Goal: Task Accomplishment & Management: Manage account settings

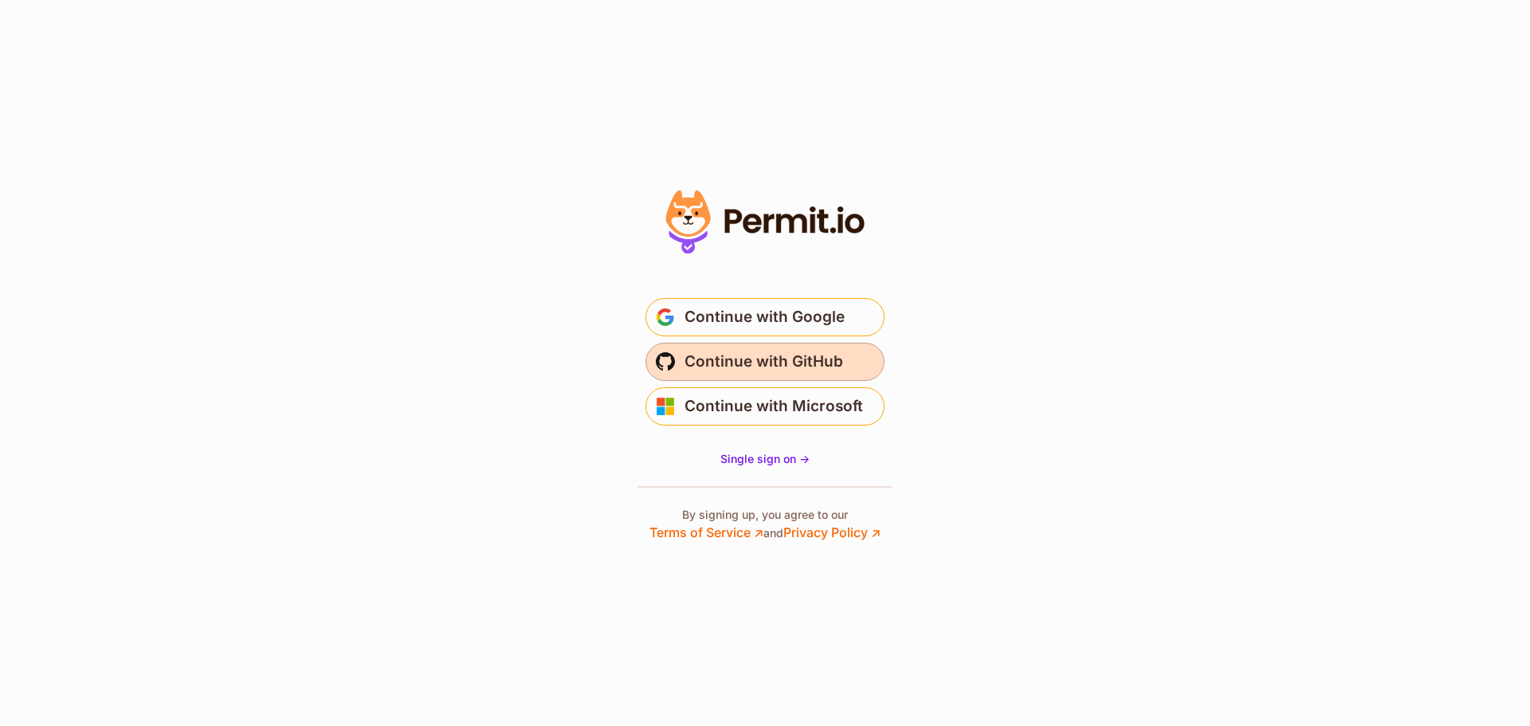
click at [788, 346] on button "Continue with GitHub" at bounding box center [765, 362] width 239 height 38
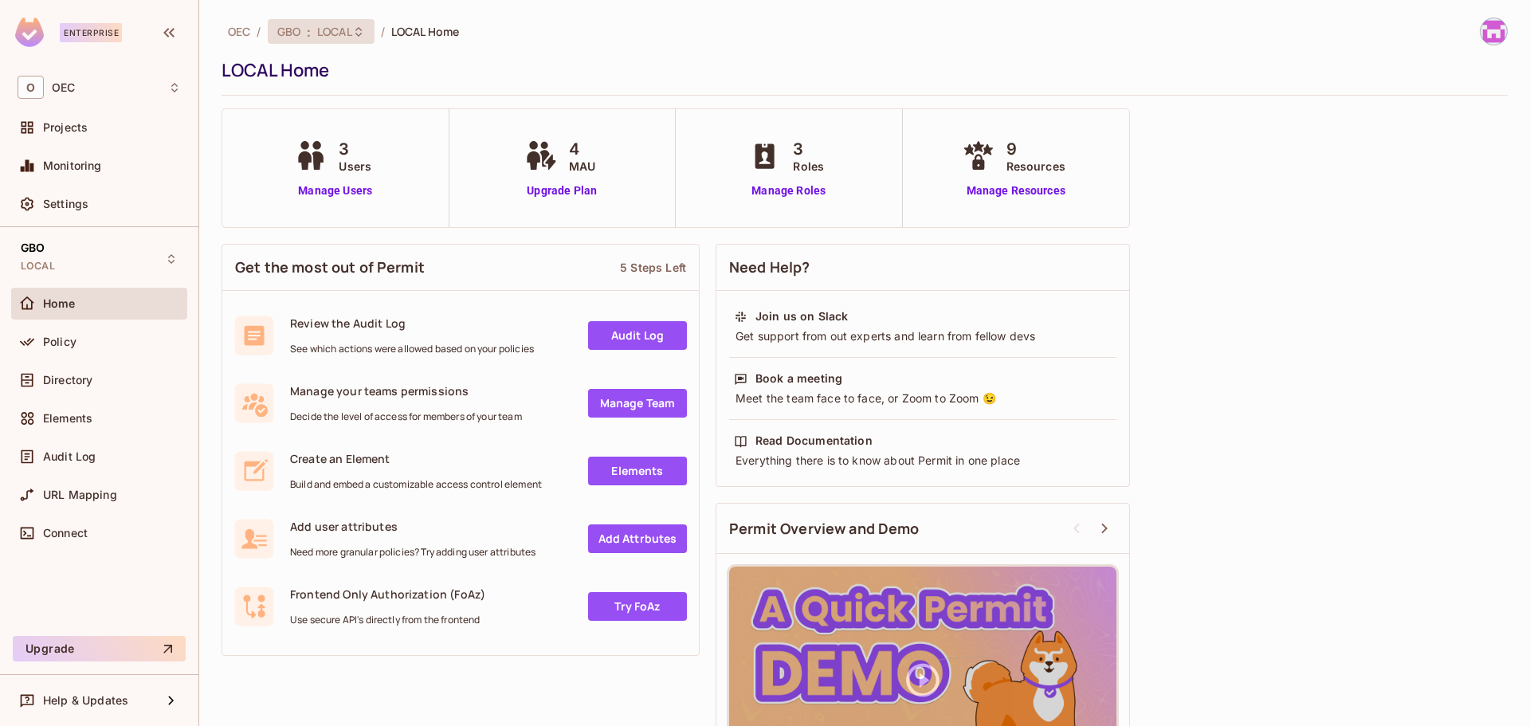
click at [334, 25] on span "LOCAL" at bounding box center [334, 31] width 35 height 15
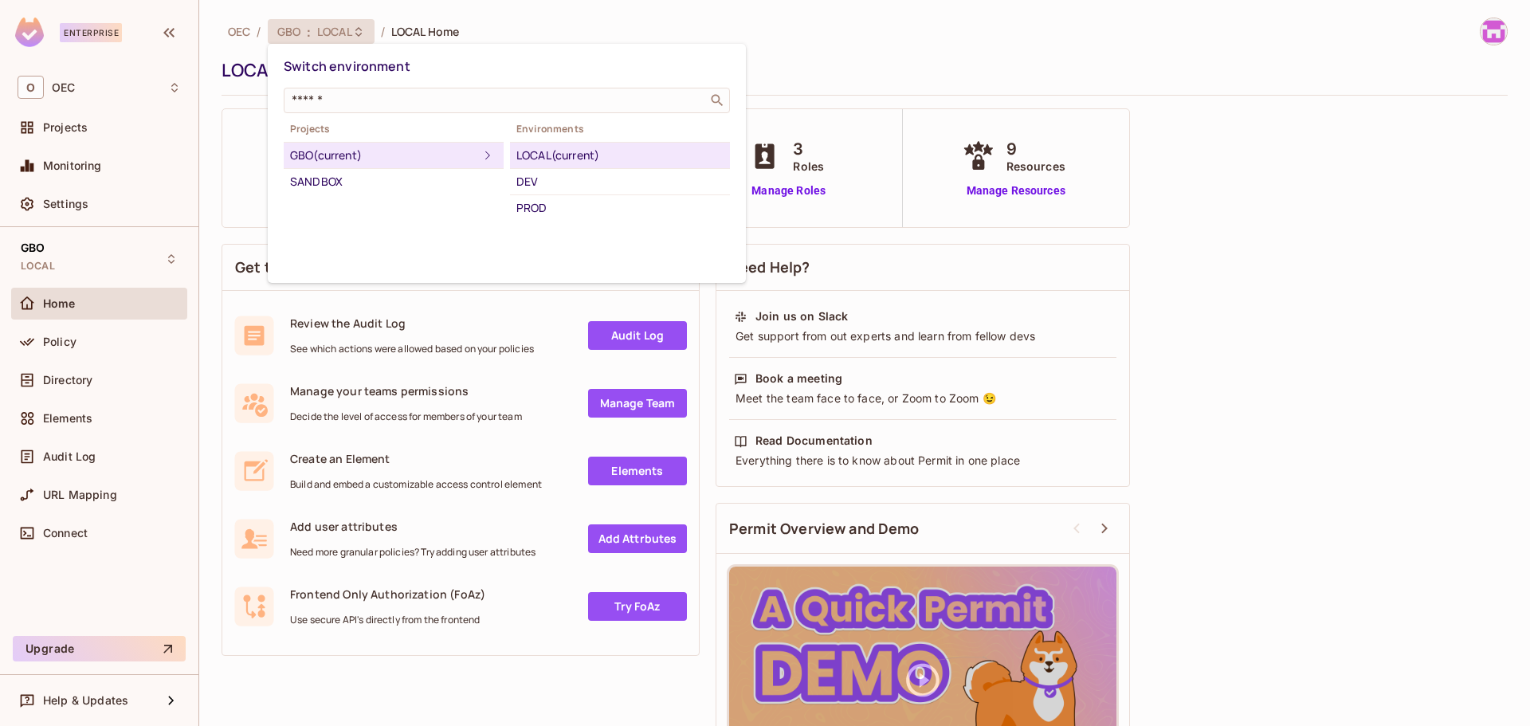
click at [334, 25] on div at bounding box center [765, 363] width 1530 height 726
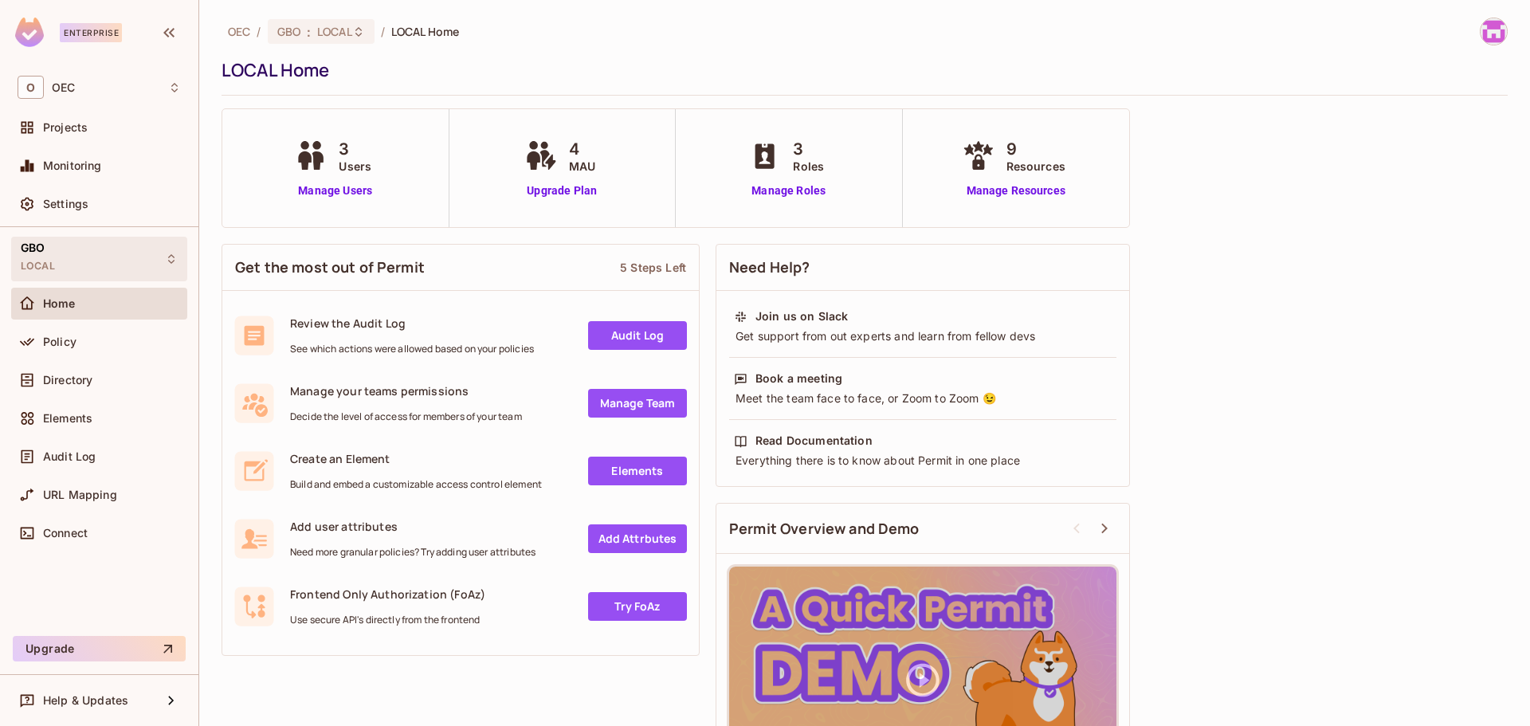
click at [65, 245] on div "GBO LOCAL" at bounding box center [99, 259] width 176 height 44
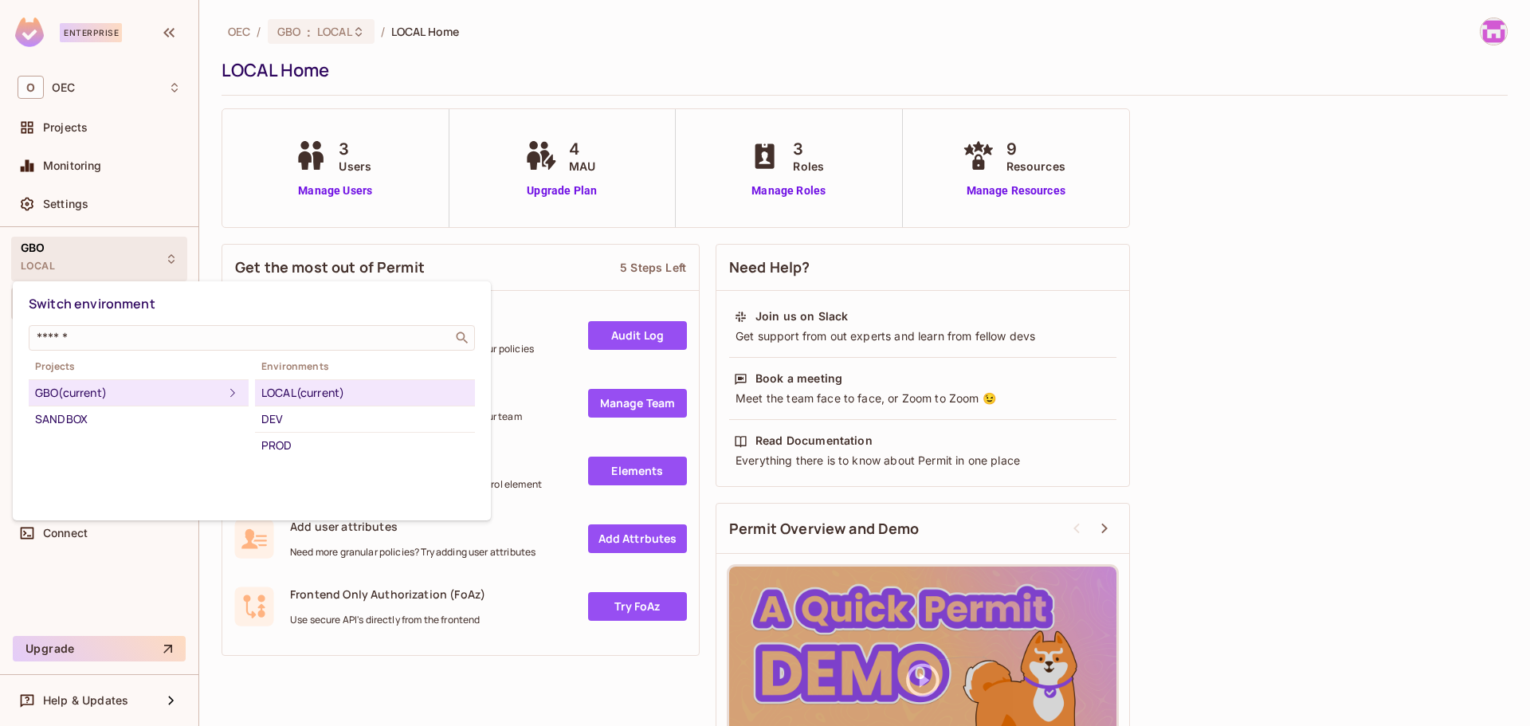
click at [65, 246] on div at bounding box center [765, 363] width 1530 height 726
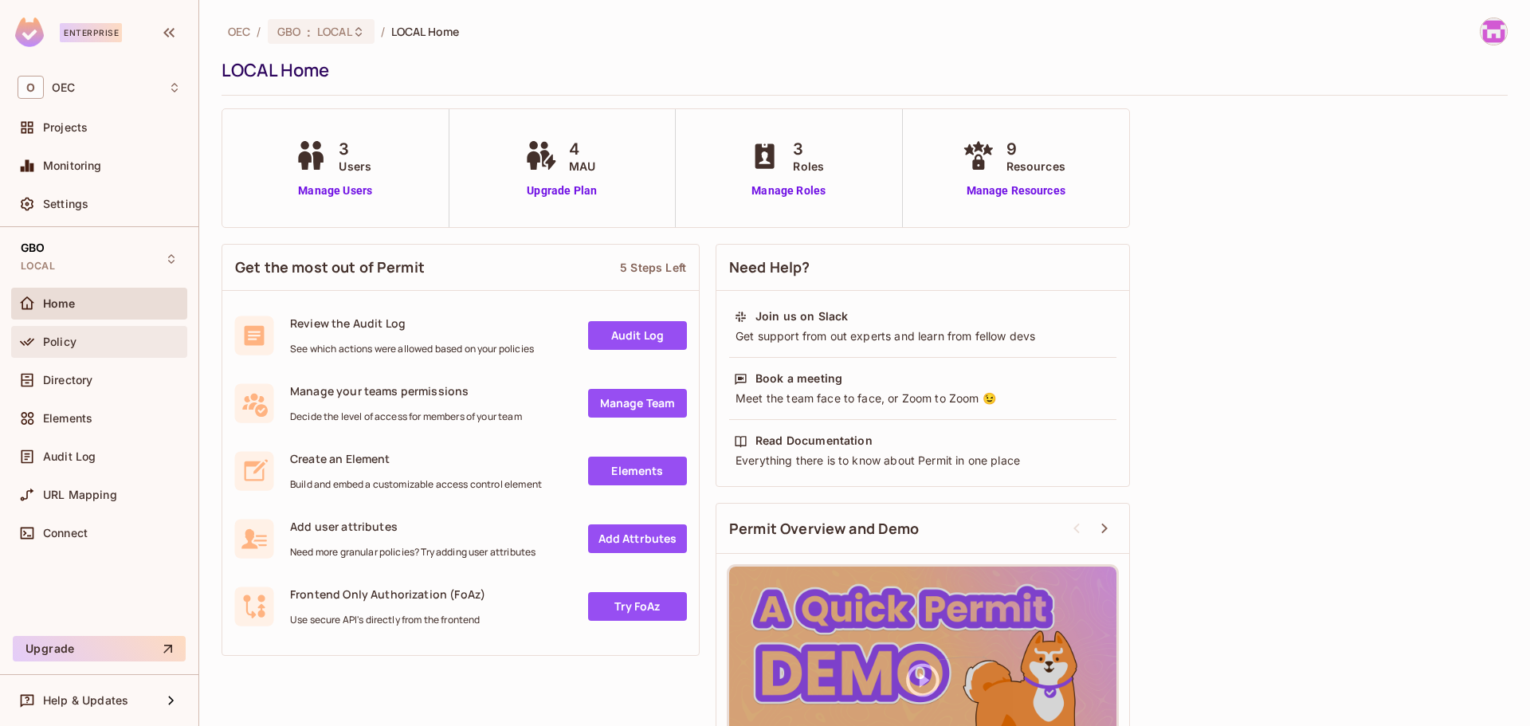
click at [76, 341] on span "Policy" at bounding box center [59, 342] width 33 height 13
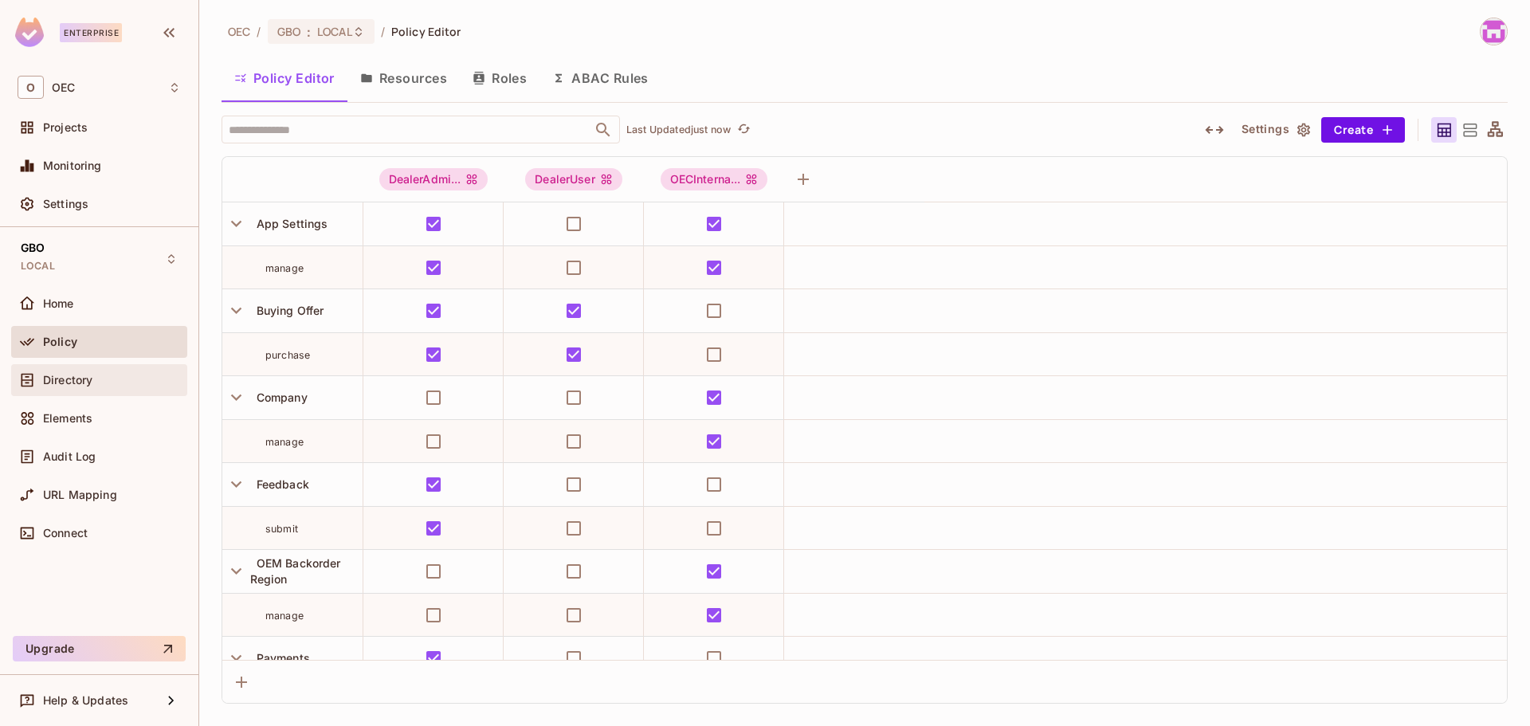
click at [60, 379] on span "Directory" at bounding box center [67, 380] width 49 height 13
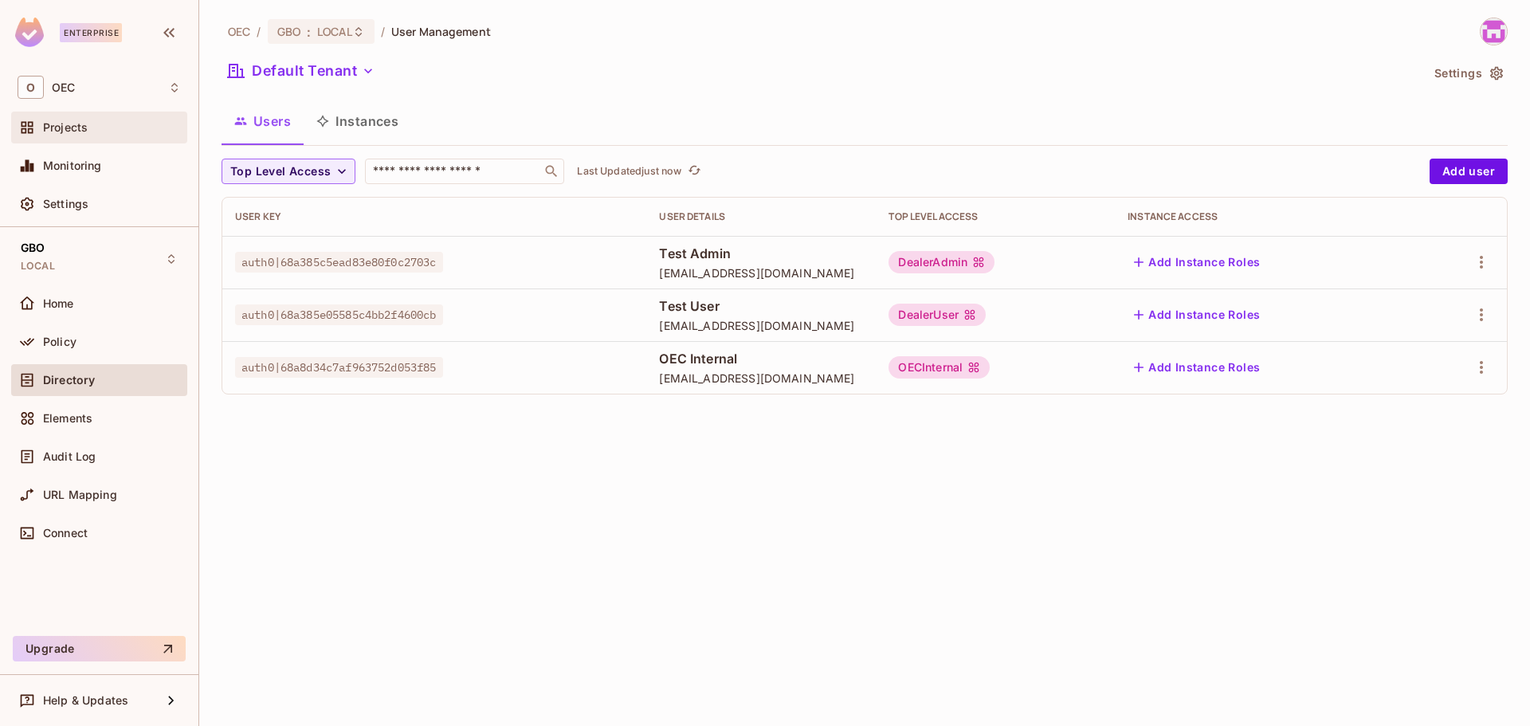
click at [69, 129] on span "Projects" at bounding box center [65, 127] width 45 height 13
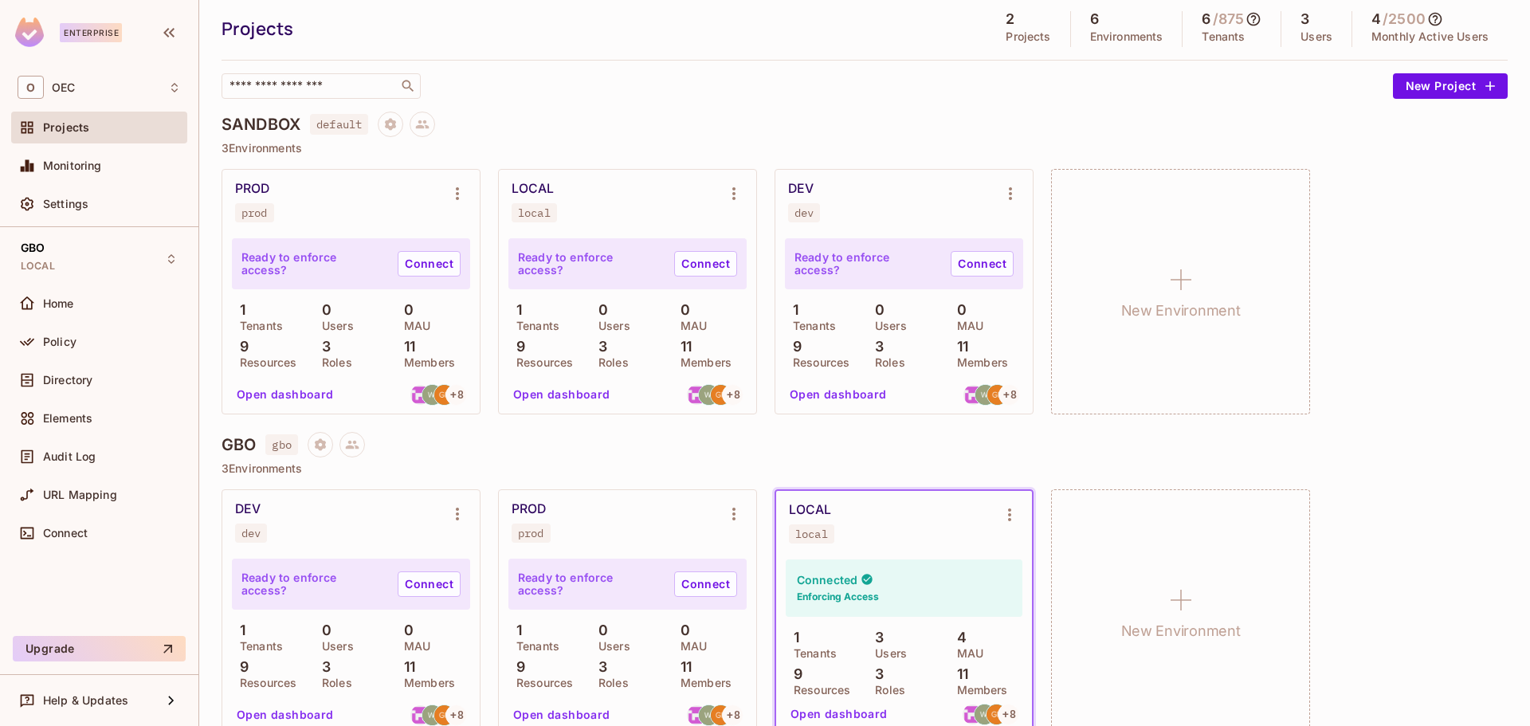
scroll to position [73, 0]
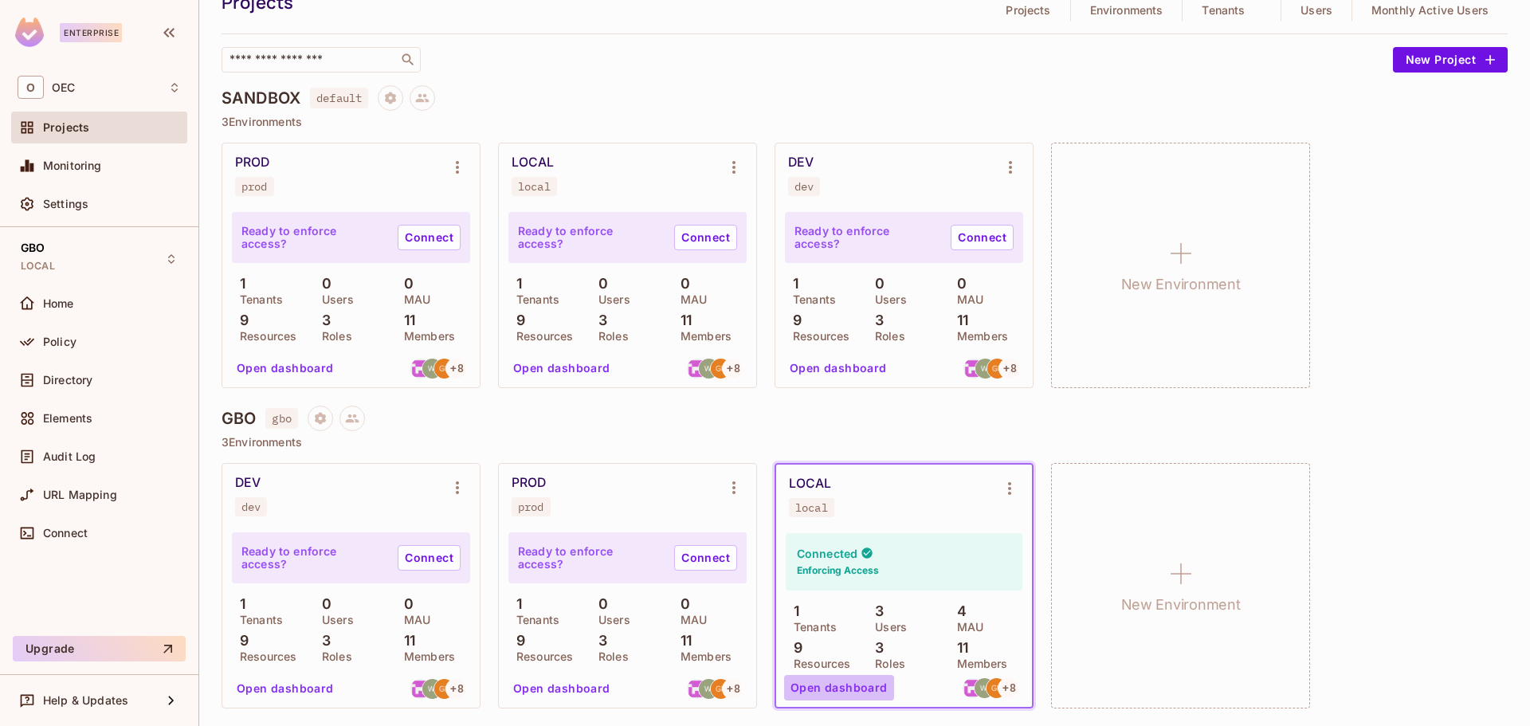
click at [873, 684] on button "Open dashboard" at bounding box center [839, 688] width 110 height 26
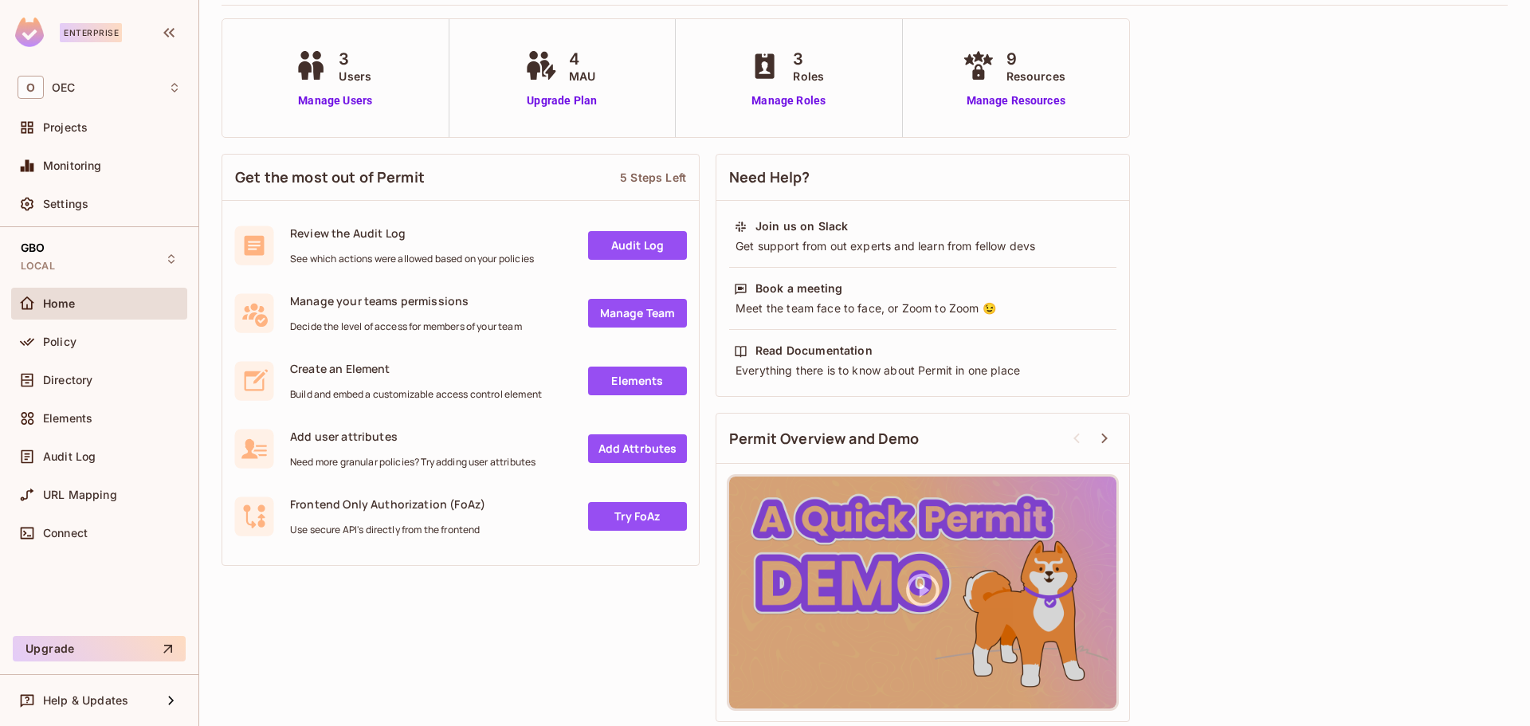
scroll to position [94, 0]
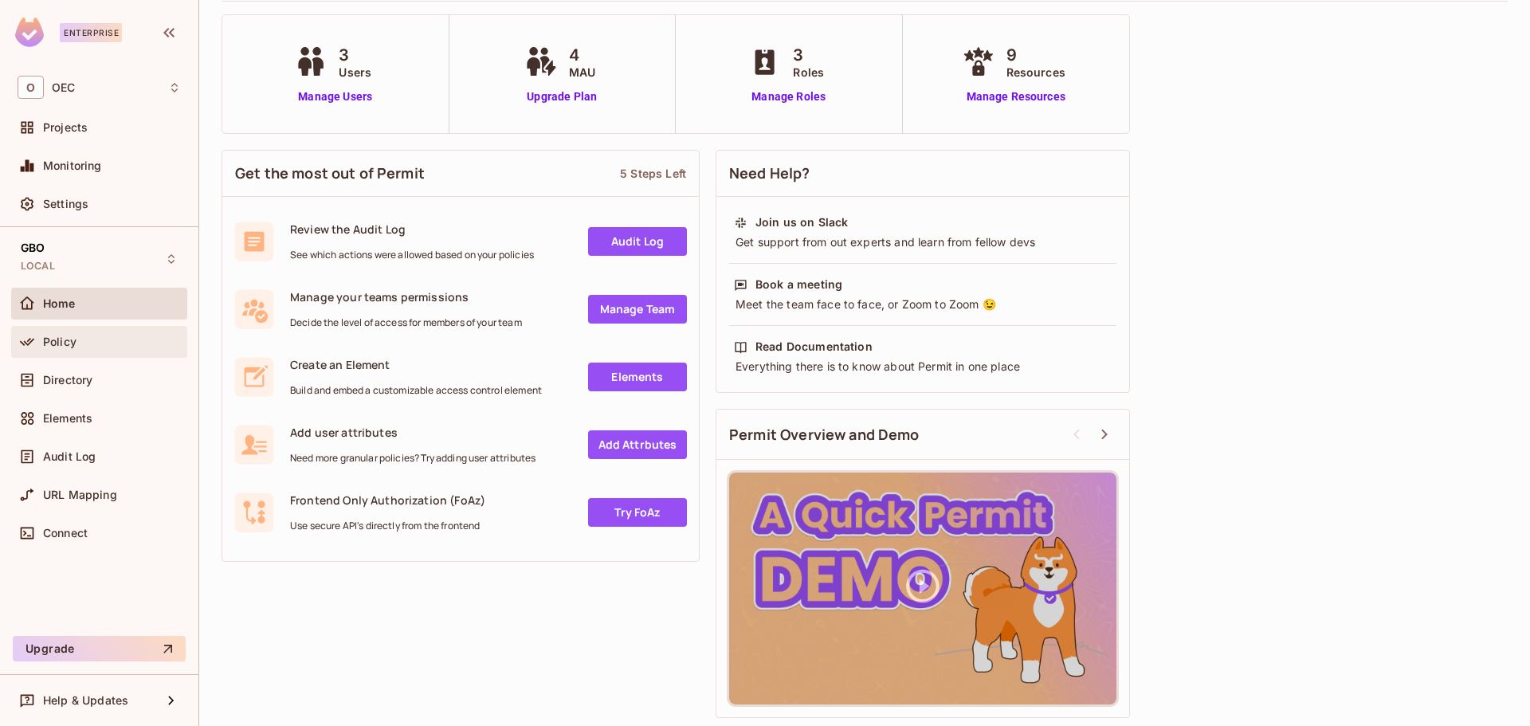
click at [146, 336] on div "Policy" at bounding box center [112, 342] width 138 height 13
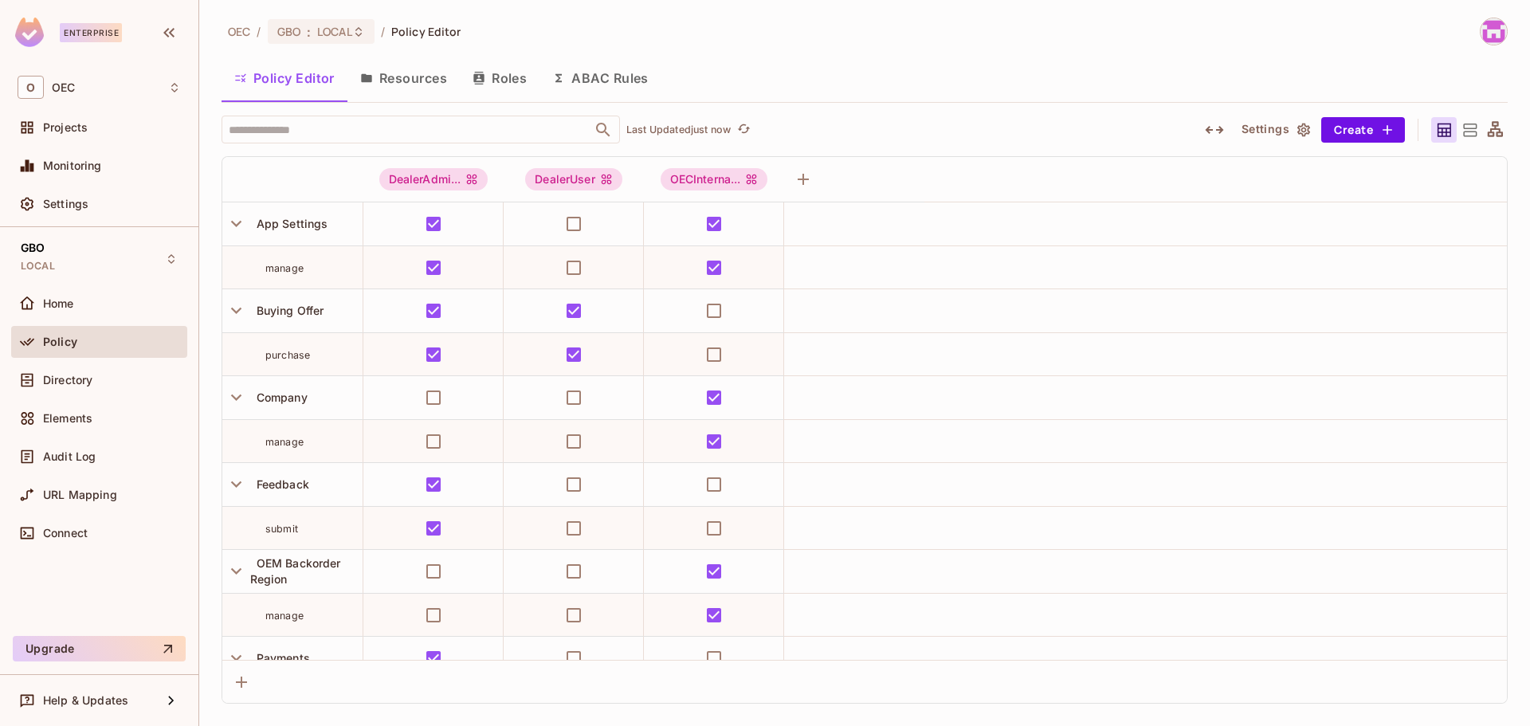
click at [385, 81] on button "Resources" at bounding box center [404, 78] width 112 height 40
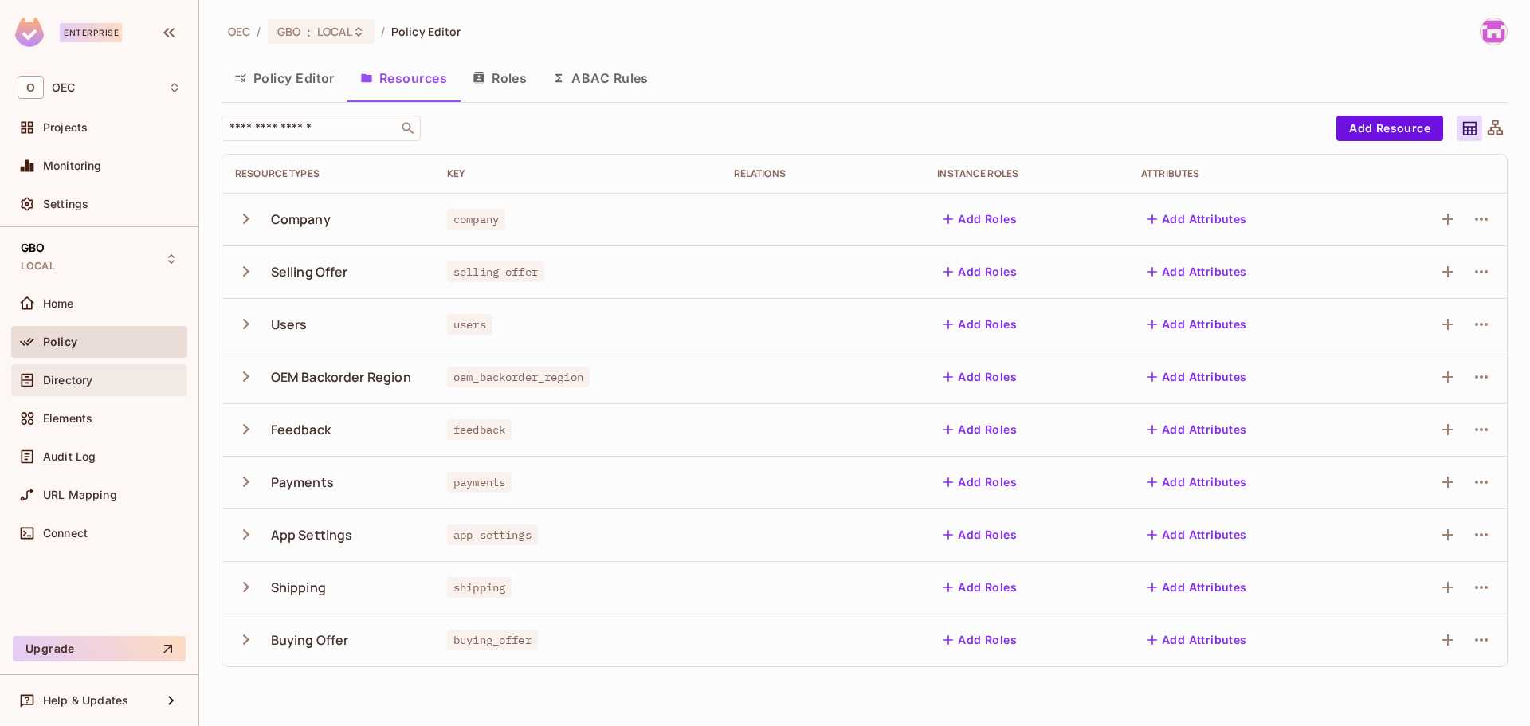
click at [83, 374] on span "Directory" at bounding box center [67, 380] width 49 height 13
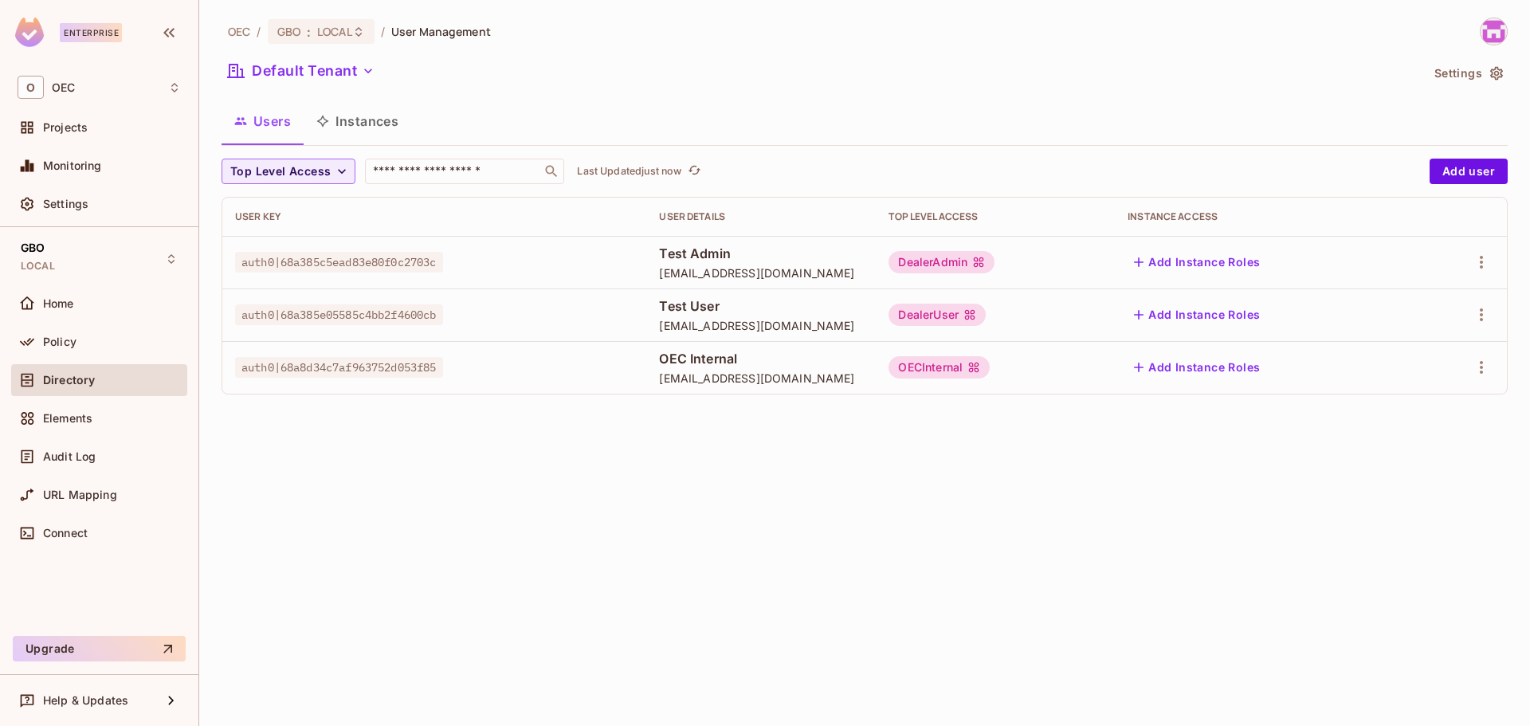
click at [496, 265] on div "auth0|68a385c5ead83e80f0c2703c" at bounding box center [434, 262] width 399 height 16
click at [358, 110] on button "Instances" at bounding box center [358, 121] width 108 height 40
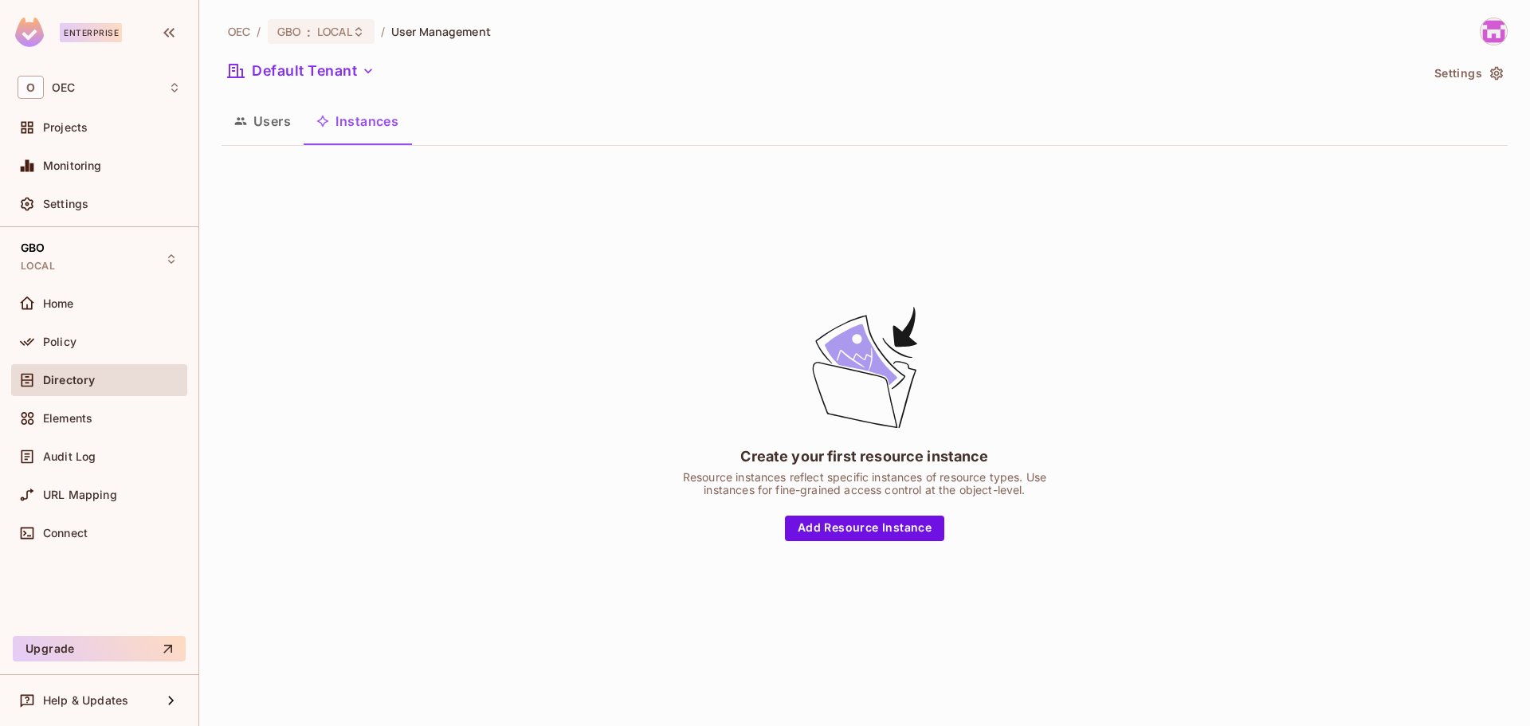
click at [285, 127] on button "Users" at bounding box center [263, 121] width 82 height 40
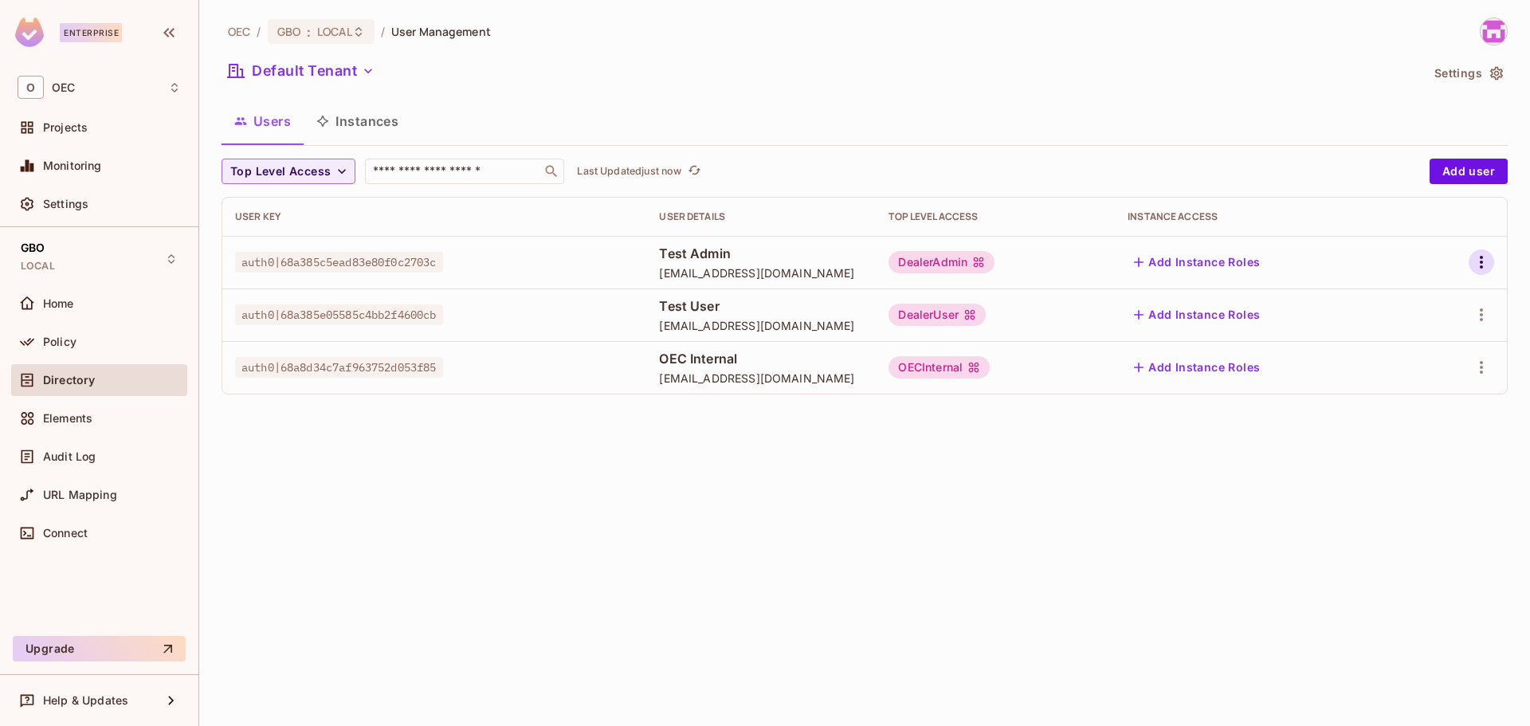
click at [1471, 257] on button "button" at bounding box center [1482, 262] width 26 height 26
click at [1405, 306] on div "Edit" at bounding box center [1398, 299] width 22 height 16
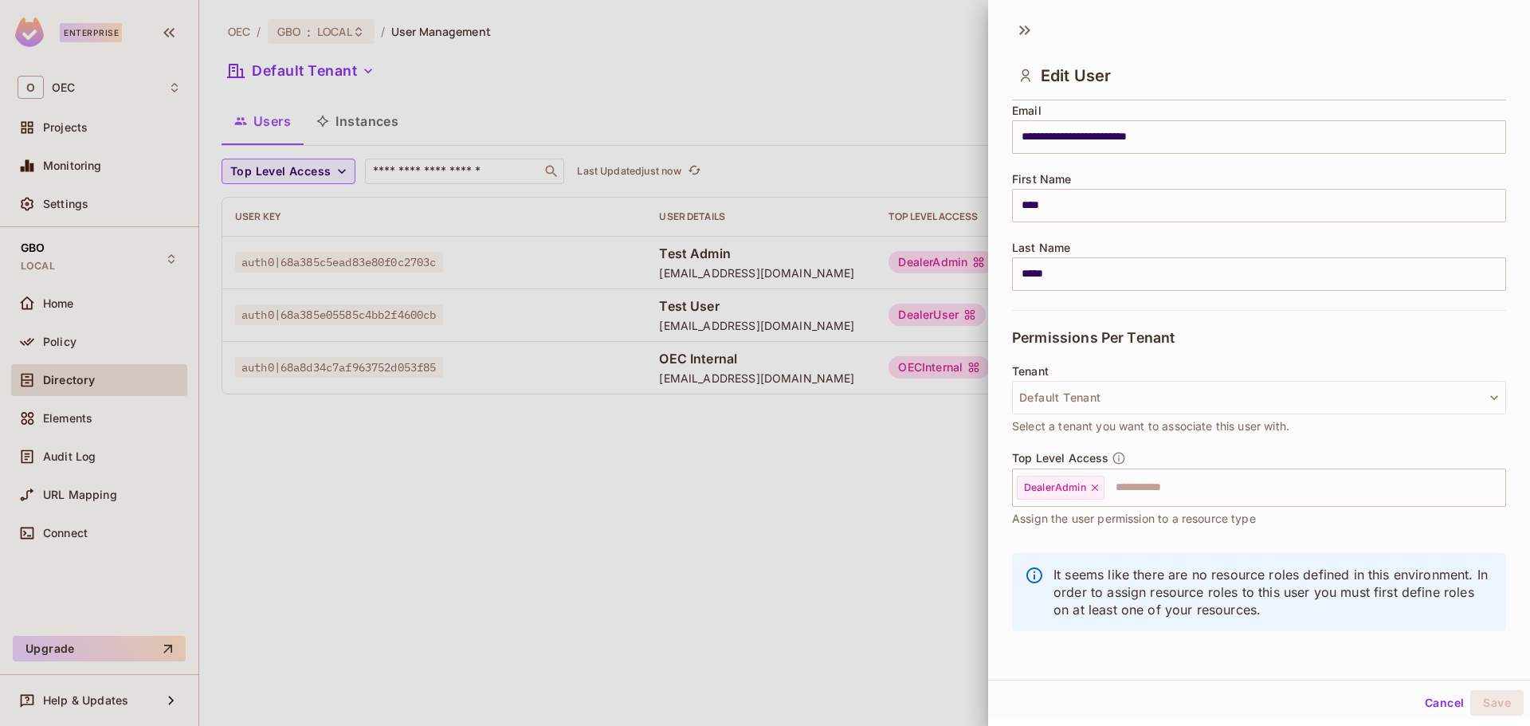
scroll to position [2, 0]
click at [1420, 705] on button "Cancel" at bounding box center [1445, 701] width 52 height 26
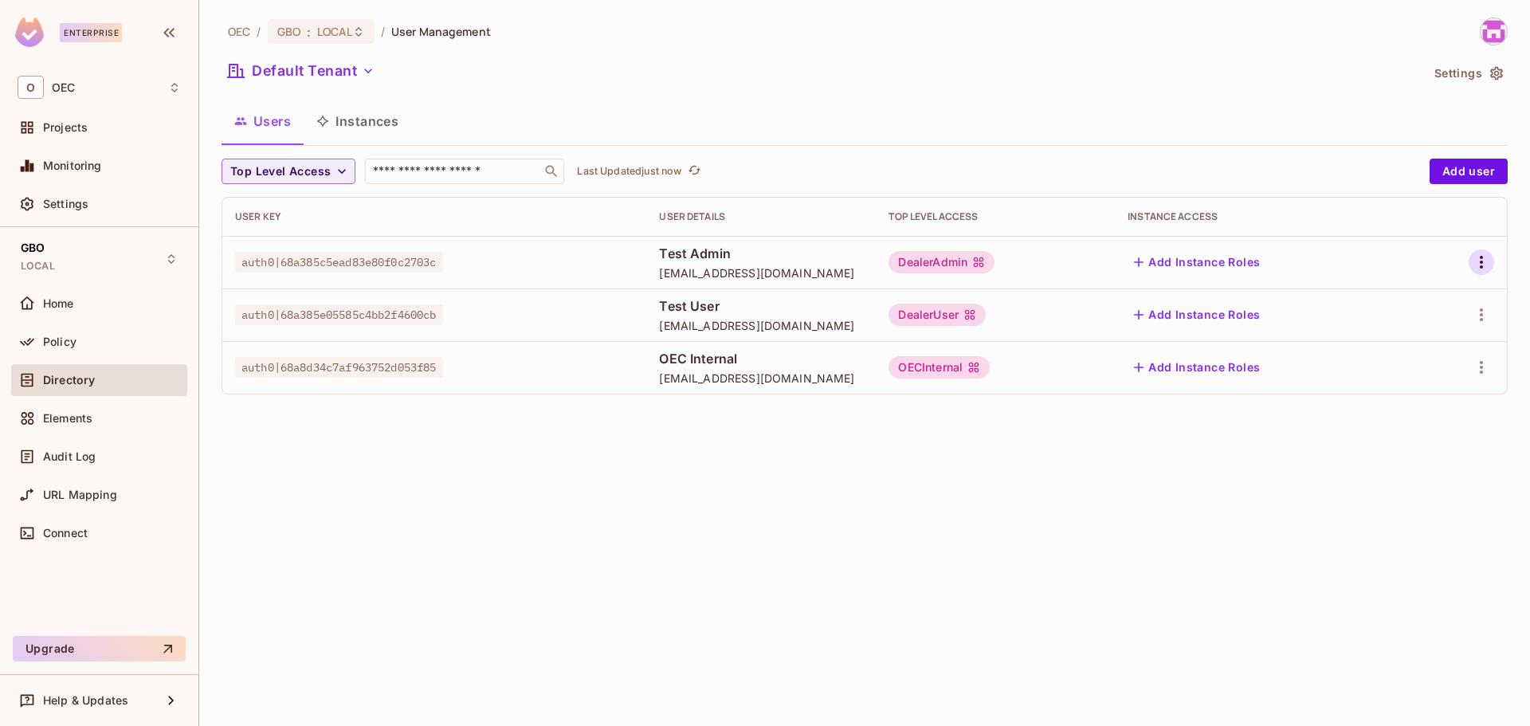
click at [1488, 270] on icon "button" at bounding box center [1481, 262] width 19 height 19
click at [1416, 335] on div "Edit Attributes" at bounding box center [1426, 334] width 79 height 16
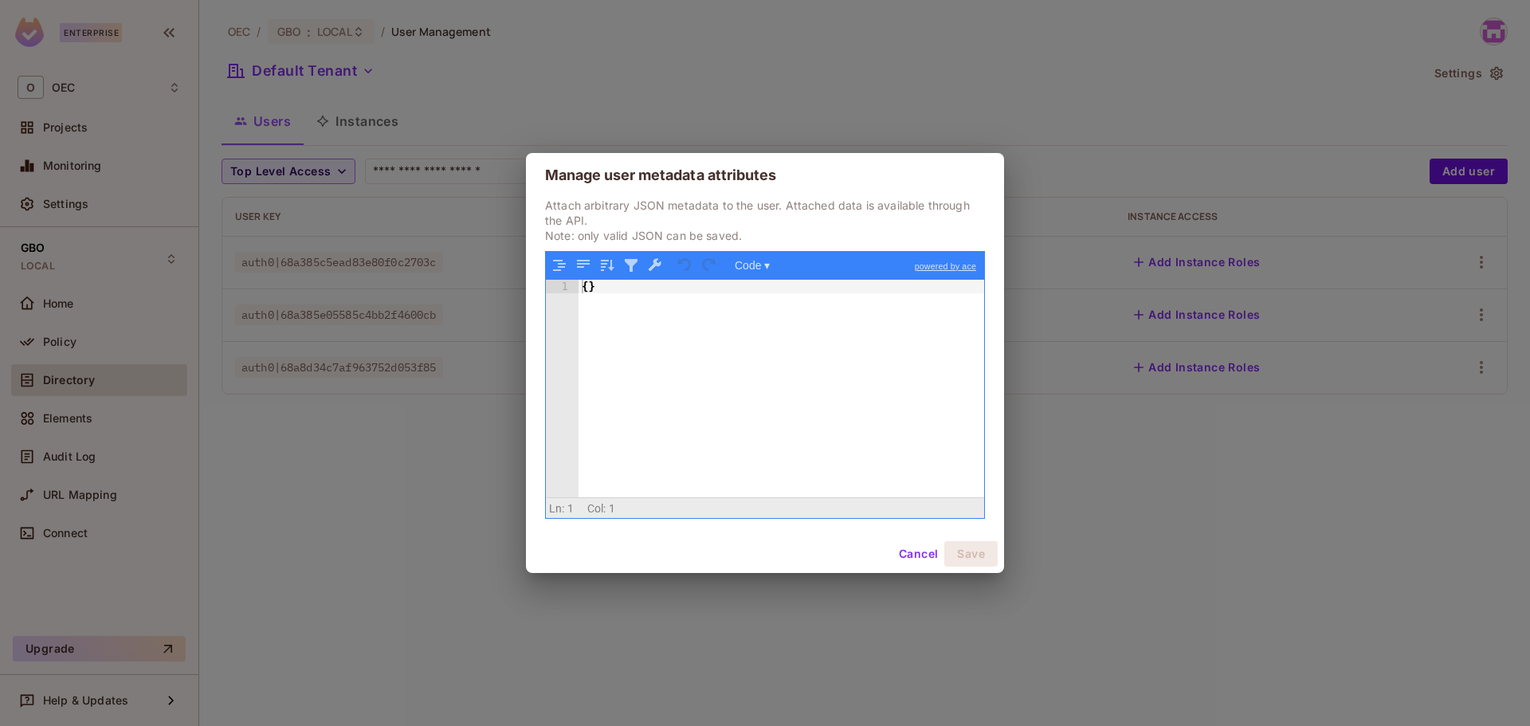
click at [938, 550] on button "Cancel" at bounding box center [919, 554] width 52 height 26
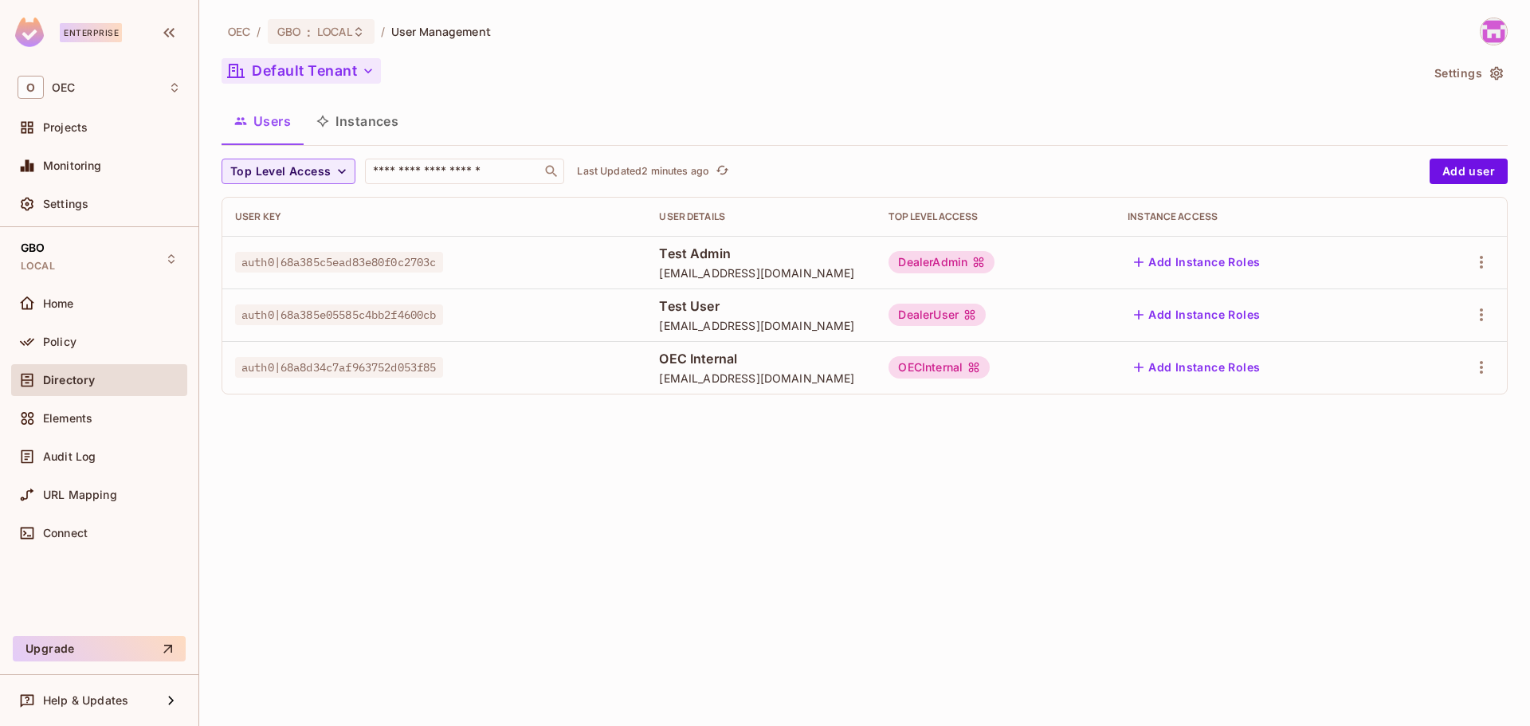
click at [353, 61] on button "Default Tenant" at bounding box center [301, 71] width 159 height 26
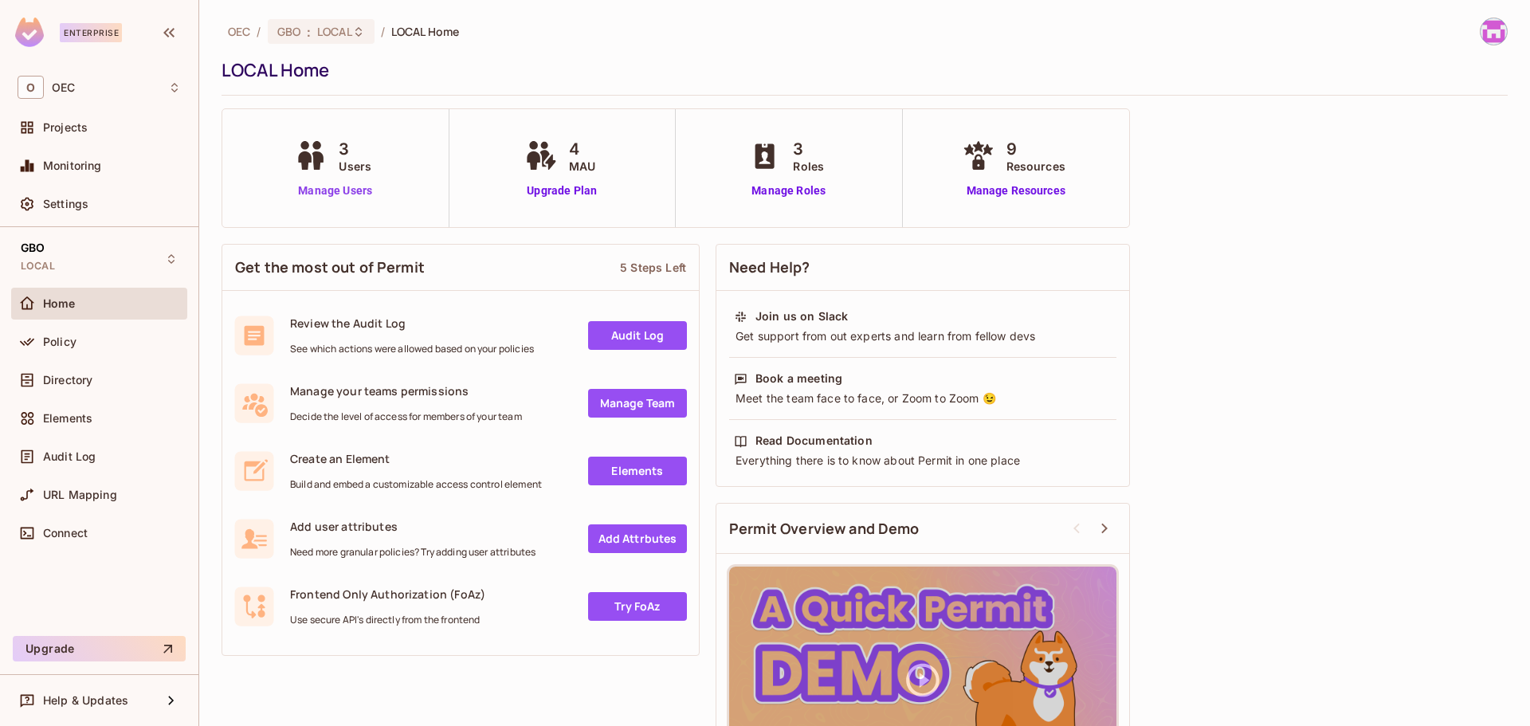
click at [340, 196] on link "Manage Users" at bounding box center [335, 191] width 88 height 17
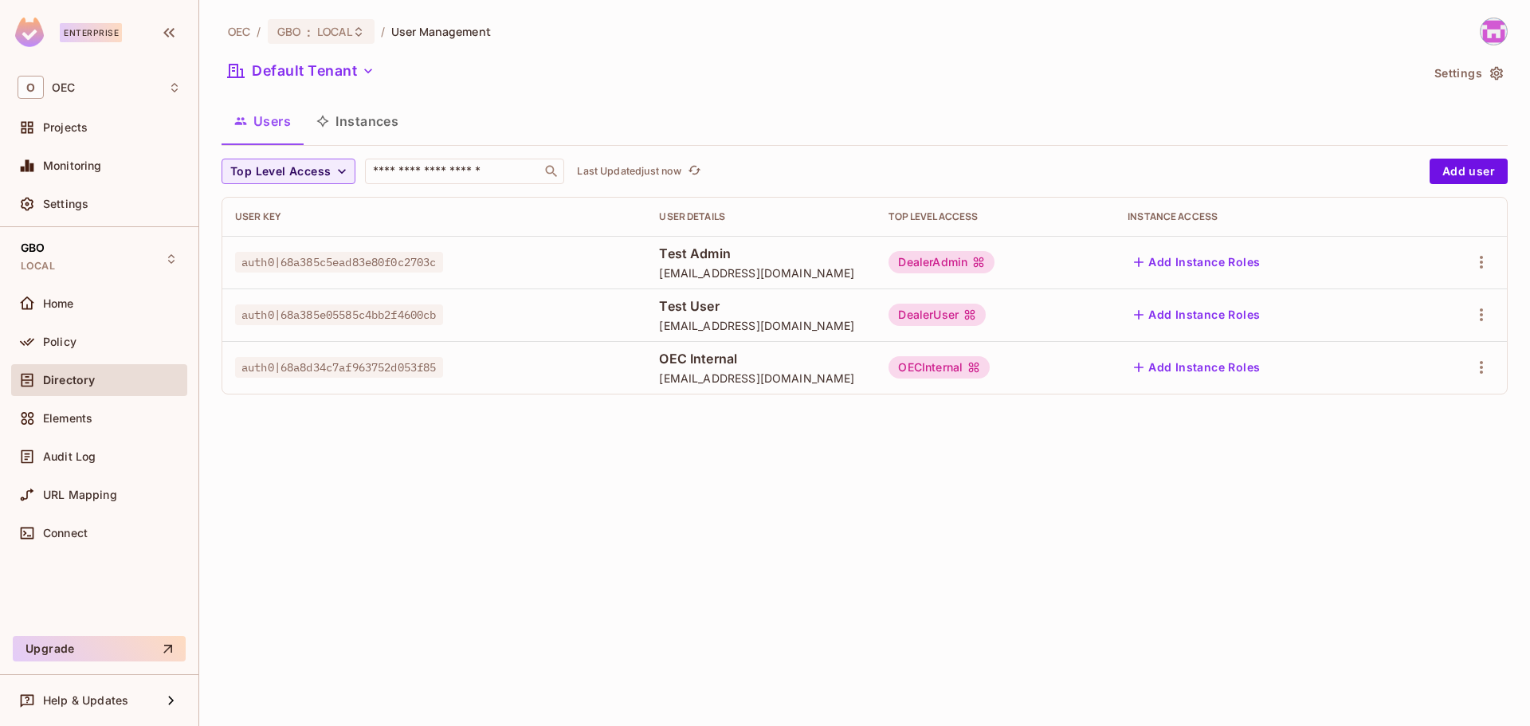
click at [371, 263] on span "auth0|68a385c5ead83e80f0c2703c" at bounding box center [339, 262] width 208 height 21
copy span "auth0|68a385c5ead83e80f0c2703c"
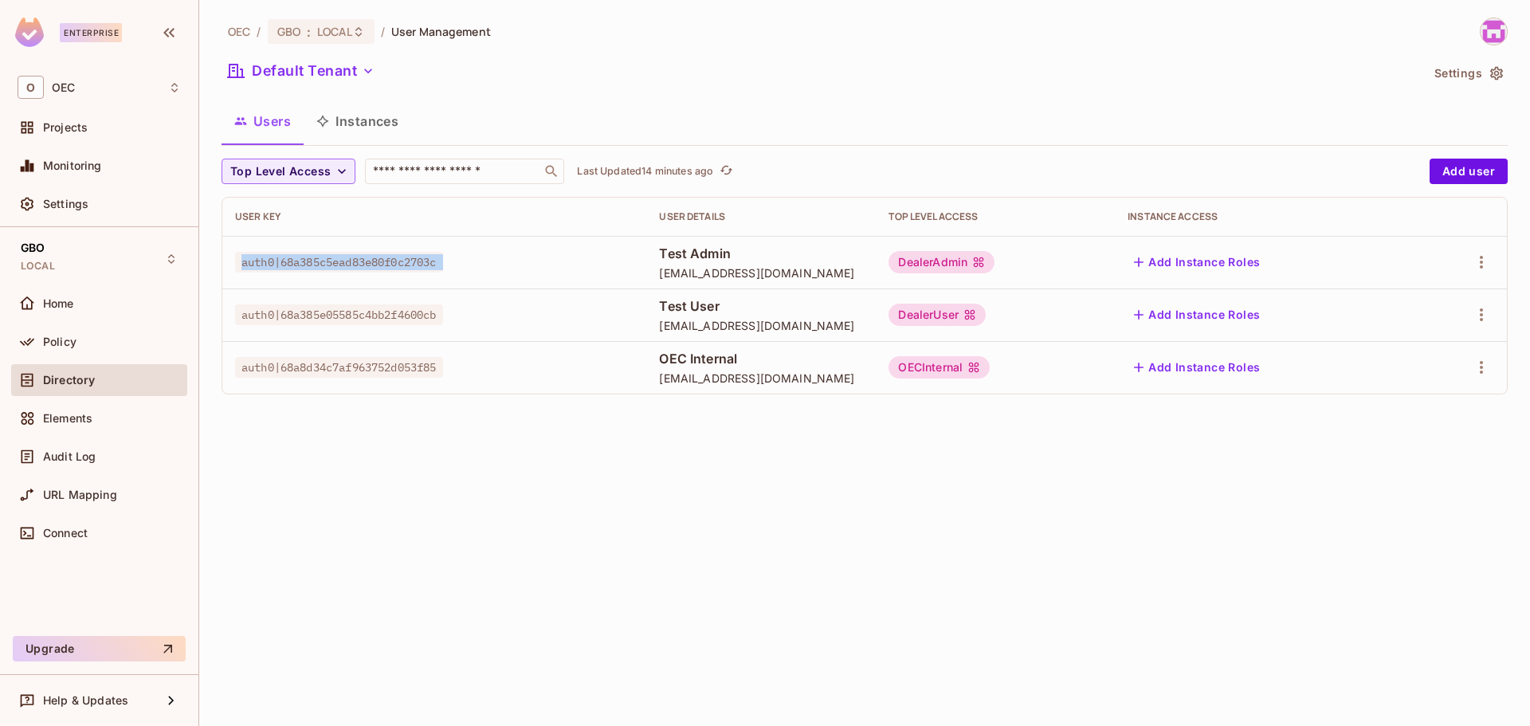
copy span "auth0|68a385c5ead83e80f0c2703c"
